Goal: Contribute content

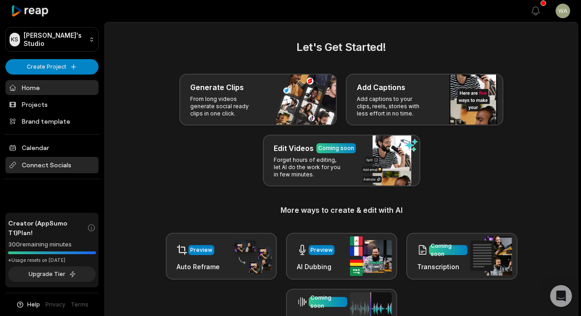
click at [54, 164] on span "Connect Socials" at bounding box center [51, 165] width 93 height 16
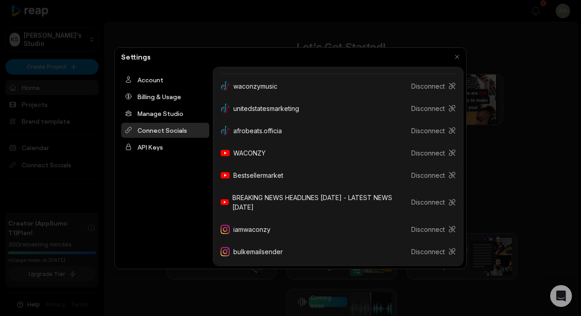
scroll to position [128, 0]
click at [430, 228] on button "Disconnect" at bounding box center [430, 228] width 52 height 17
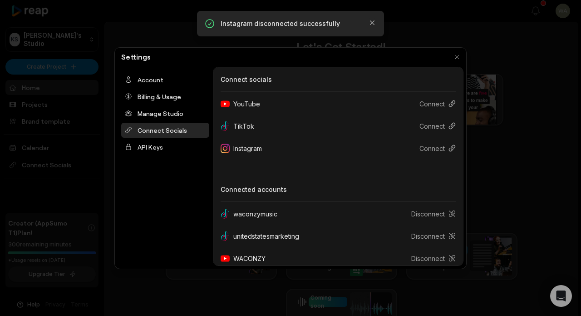
scroll to position [0, 0]
click at [441, 150] on button "Connect" at bounding box center [434, 148] width 44 height 17
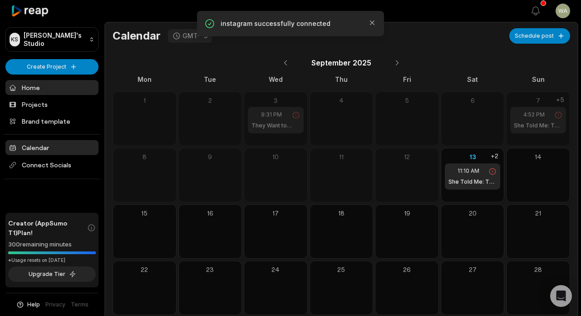
click at [36, 89] on link "Home" at bounding box center [51, 87] width 93 height 15
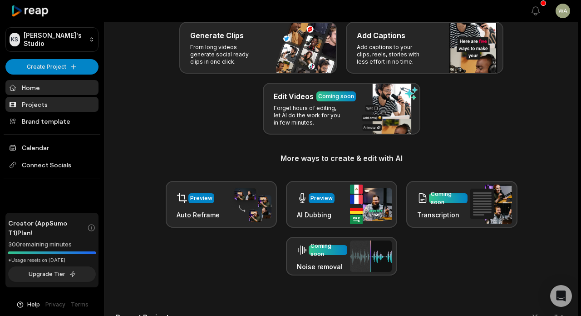
click at [42, 104] on link "Projects" at bounding box center [51, 104] width 93 height 15
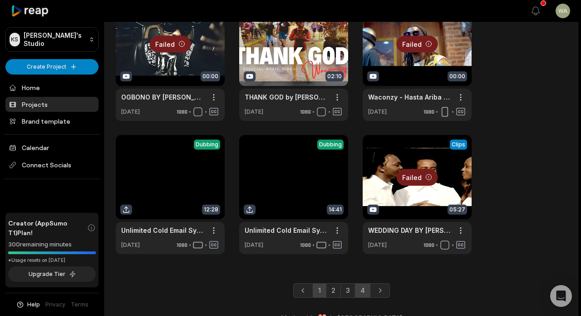
click at [367, 294] on link "4" at bounding box center [362, 290] width 15 height 15
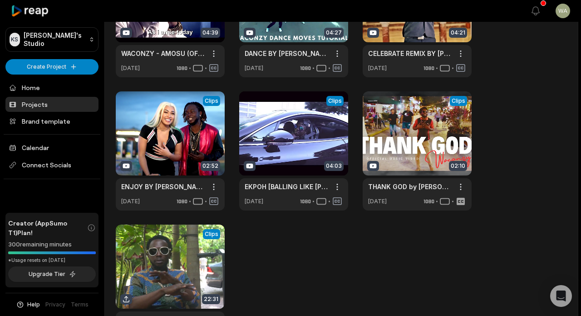
scroll to position [247, 0]
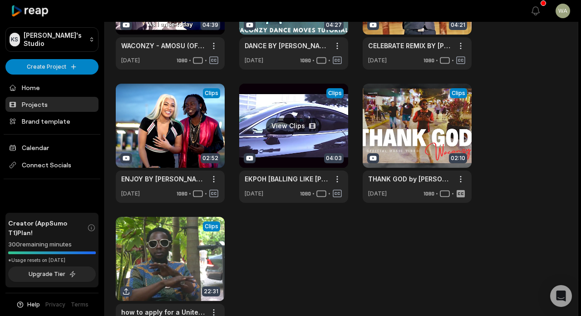
click at [290, 132] on link at bounding box center [293, 143] width 109 height 119
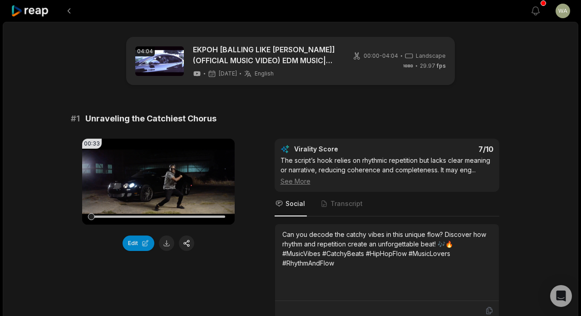
scroll to position [177, 0]
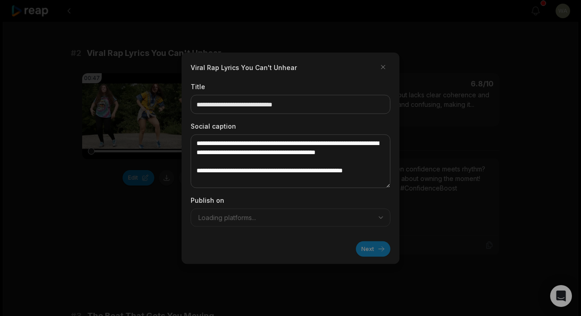
click at [190, 177] on div "**********" at bounding box center [291, 157] width 218 height 211
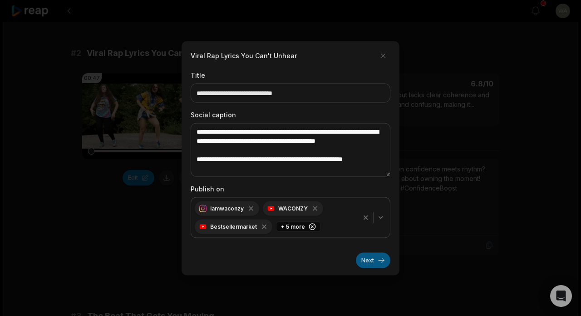
click at [377, 258] on button "Next" at bounding box center [373, 259] width 35 height 15
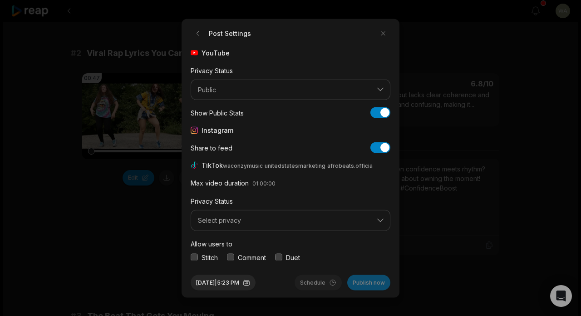
click at [290, 219] on span "Select privacy" at bounding box center [284, 220] width 173 height 8
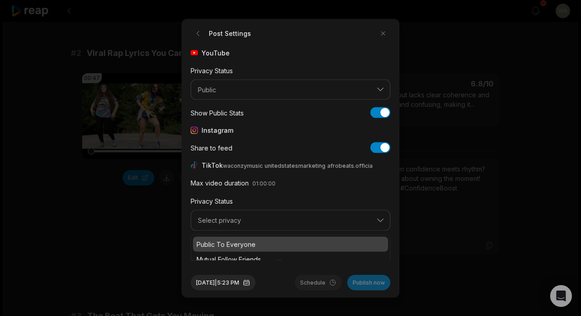
click at [275, 239] on p "Public To Everyone" at bounding box center [291, 244] width 188 height 10
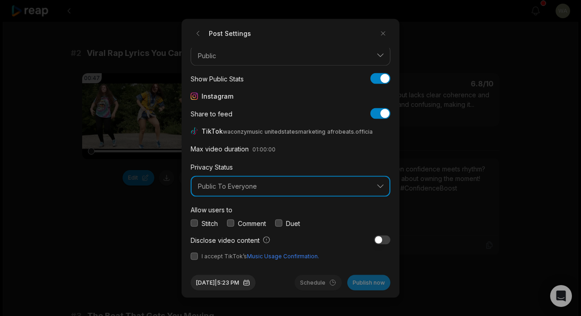
scroll to position [34, 0]
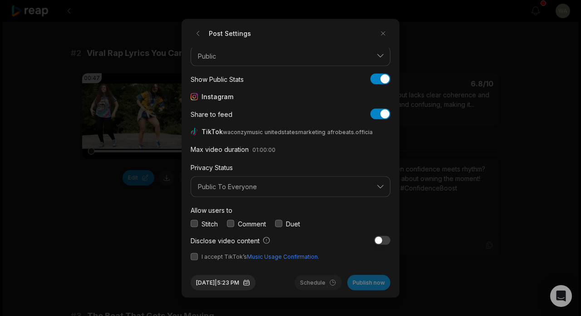
click at [197, 256] on button "button" at bounding box center [194, 256] width 7 height 7
click at [376, 284] on button "Publish now" at bounding box center [368, 281] width 43 height 15
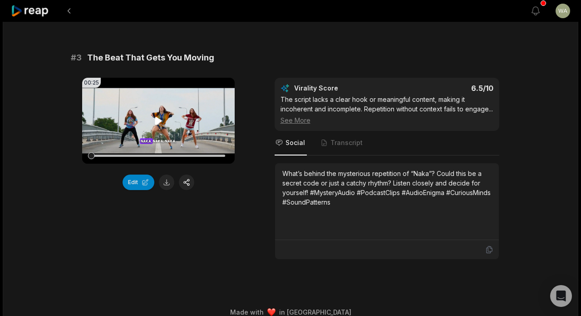
scroll to position [587, 0]
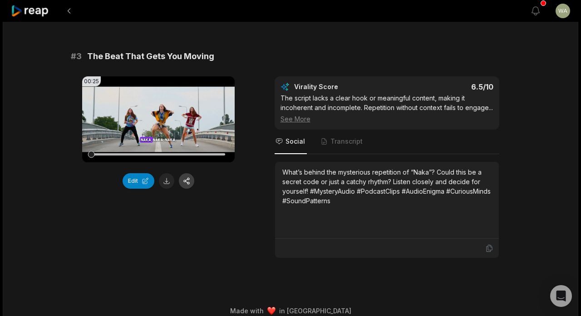
click at [188, 177] on button "button" at bounding box center [186, 180] width 15 height 15
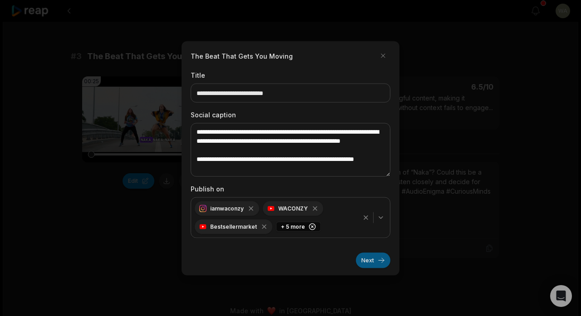
click at [363, 259] on button "Next" at bounding box center [373, 259] width 35 height 15
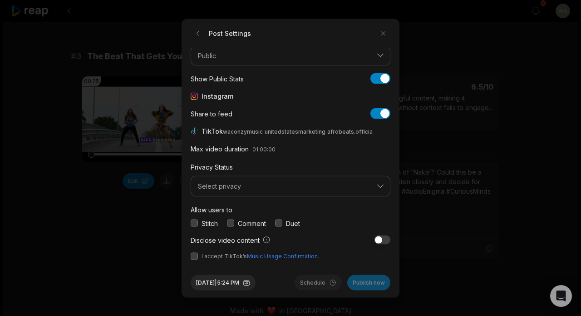
scroll to position [34, 0]
click at [312, 188] on span "Select privacy" at bounding box center [284, 187] width 173 height 8
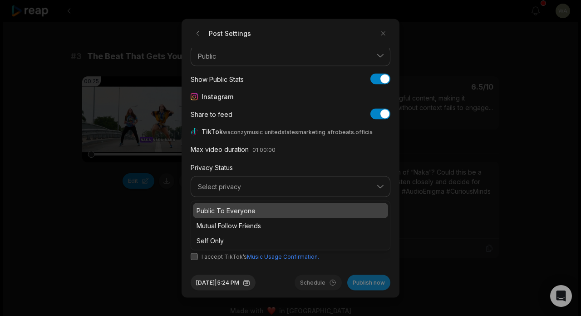
click at [296, 209] on p "Public To Everyone" at bounding box center [291, 210] width 188 height 10
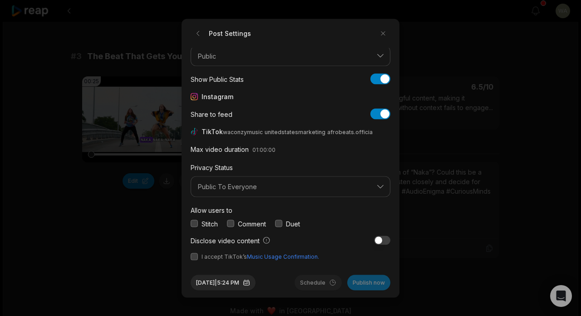
click at [195, 255] on button "button" at bounding box center [194, 256] width 7 height 7
click at [372, 282] on button "Publish now" at bounding box center [368, 281] width 43 height 15
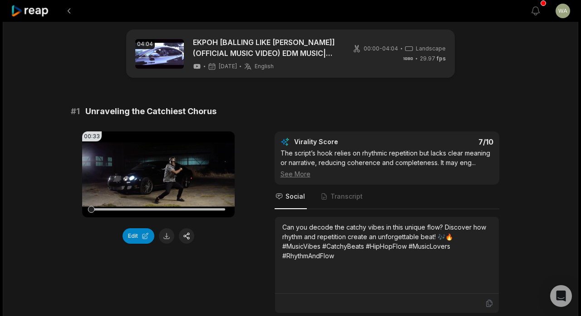
scroll to position [11, 0]
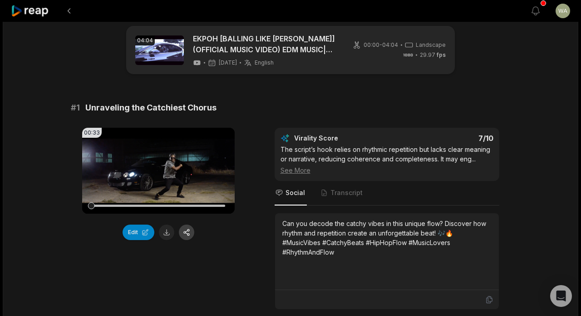
click at [185, 231] on button "button" at bounding box center [186, 231] width 15 height 15
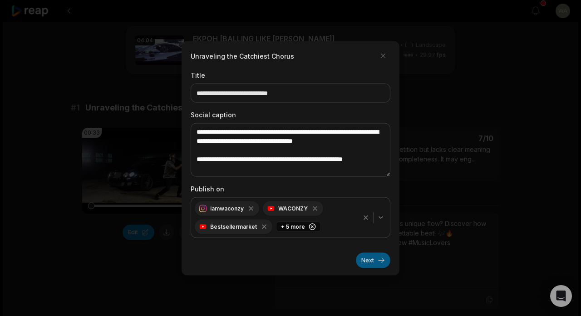
click at [369, 256] on button "Next" at bounding box center [373, 259] width 35 height 15
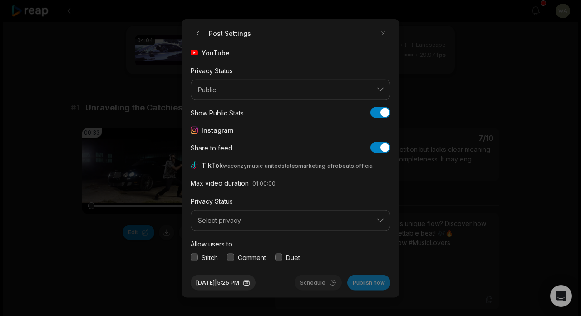
click at [241, 226] on button "Select privacy" at bounding box center [291, 220] width 200 height 21
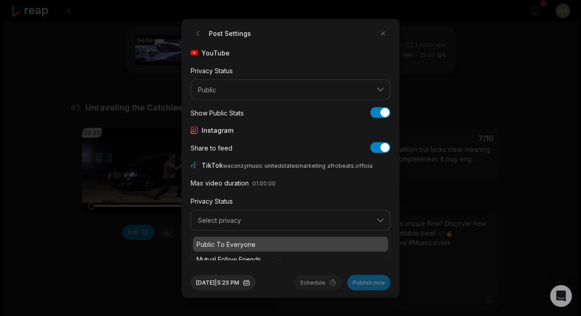
click at [240, 243] on p "Public To Everyone" at bounding box center [291, 244] width 188 height 10
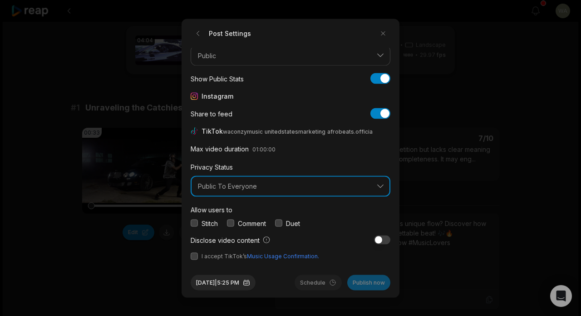
scroll to position [34, 0]
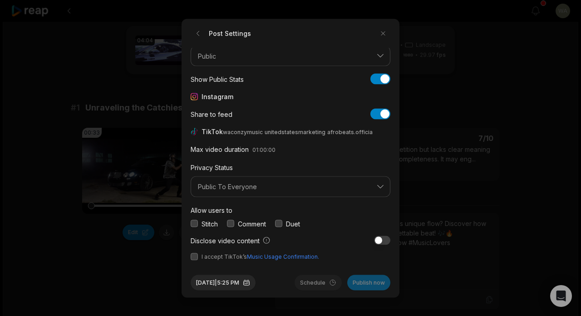
click at [195, 253] on button "button" at bounding box center [194, 256] width 7 height 7
click at [362, 280] on button "Publish now" at bounding box center [368, 281] width 43 height 15
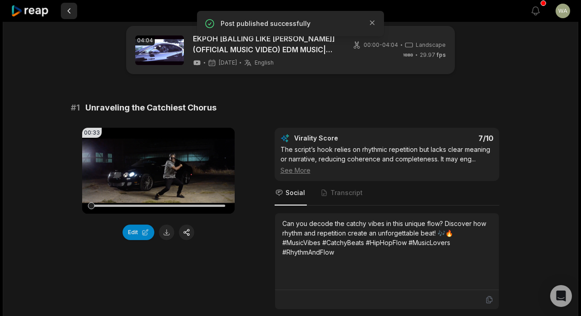
click at [71, 14] on button at bounding box center [69, 11] width 16 height 16
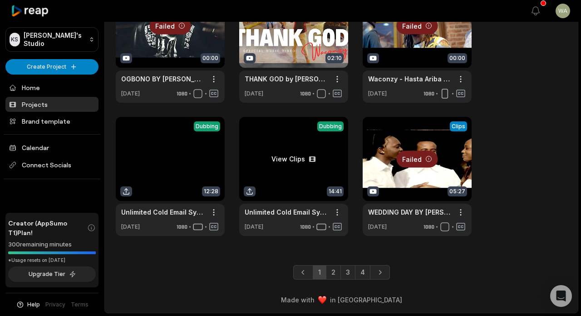
scroll to position [347, 0]
click at [334, 272] on link "2" at bounding box center [333, 272] width 15 height 15
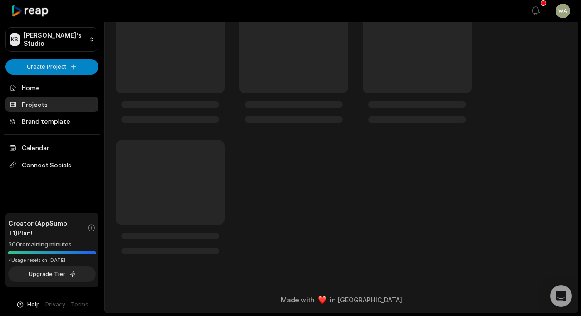
scroll to position [55, 0]
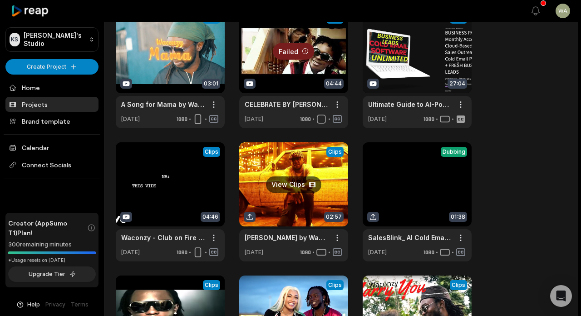
click at [260, 161] on link at bounding box center [293, 201] width 109 height 119
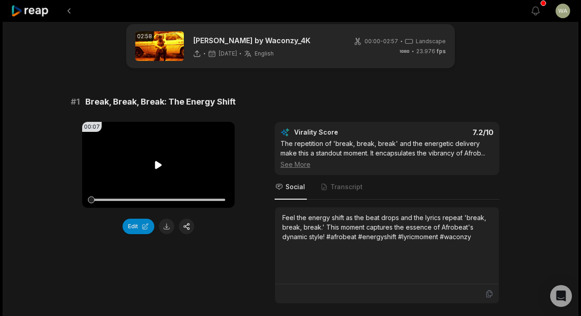
scroll to position [25, 0]
